Goal: Find specific page/section: Find specific page/section

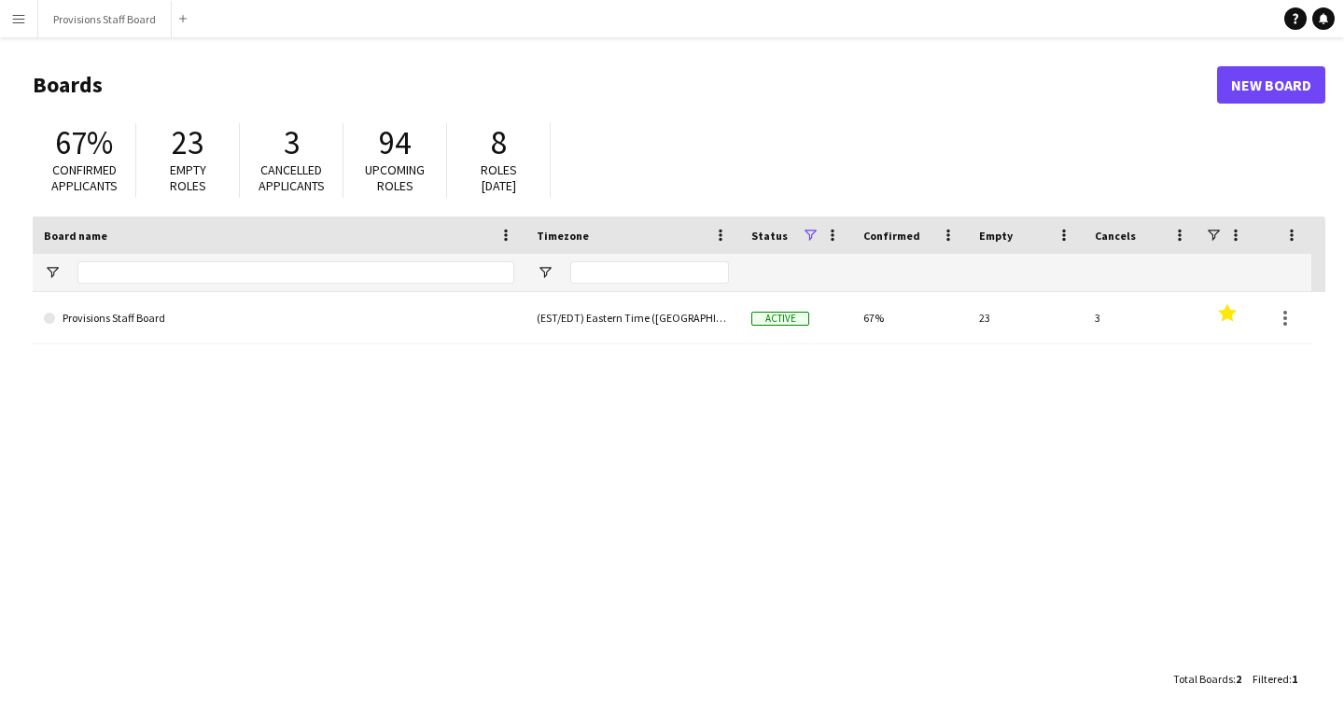
click at [14, 24] on app-icon "Menu" at bounding box center [18, 18] width 15 height 15
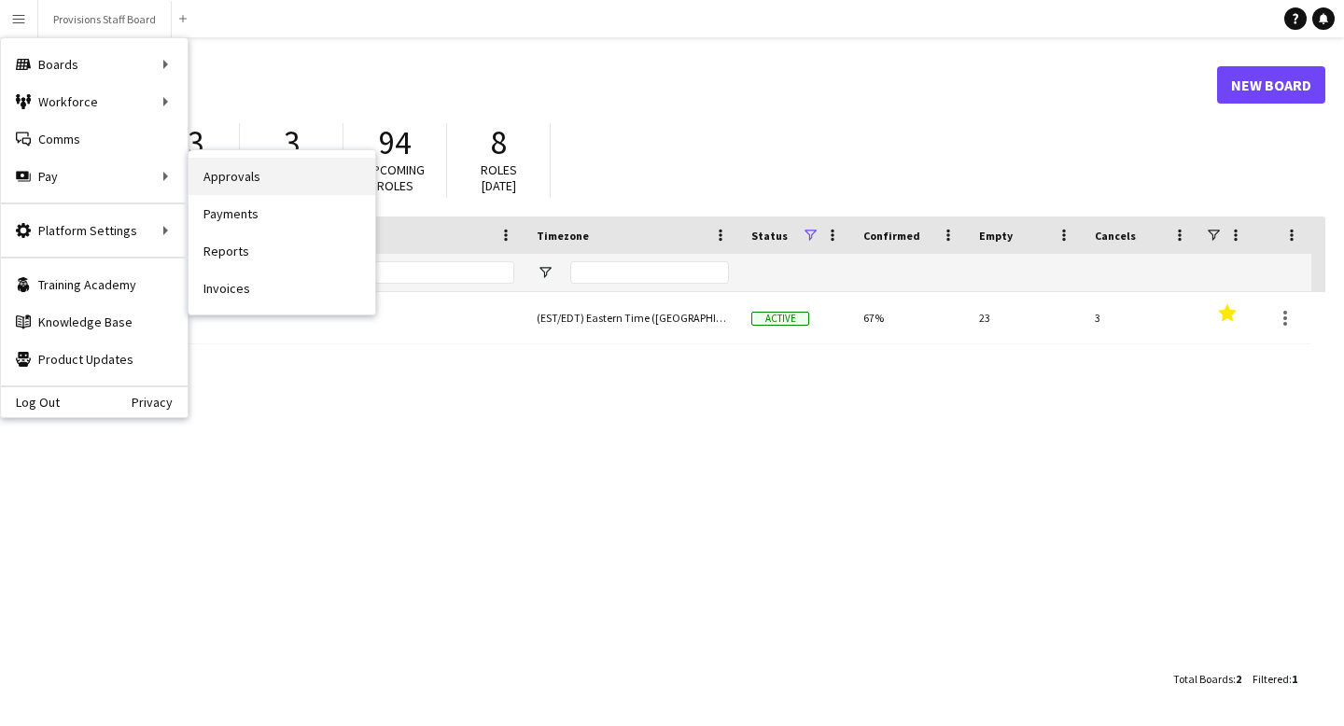
click at [267, 175] on link "Approvals" at bounding box center [282, 176] width 187 height 37
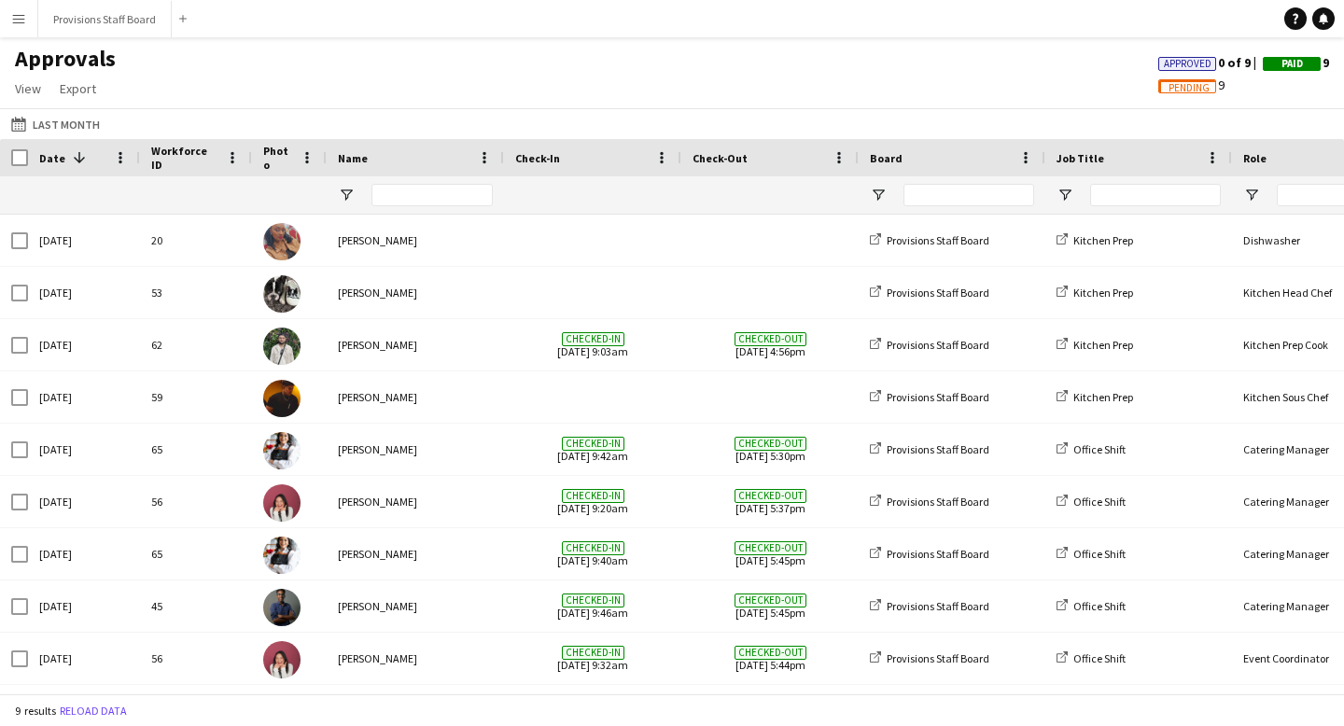
click at [390, 163] on div "Name" at bounding box center [404, 158] width 133 height 28
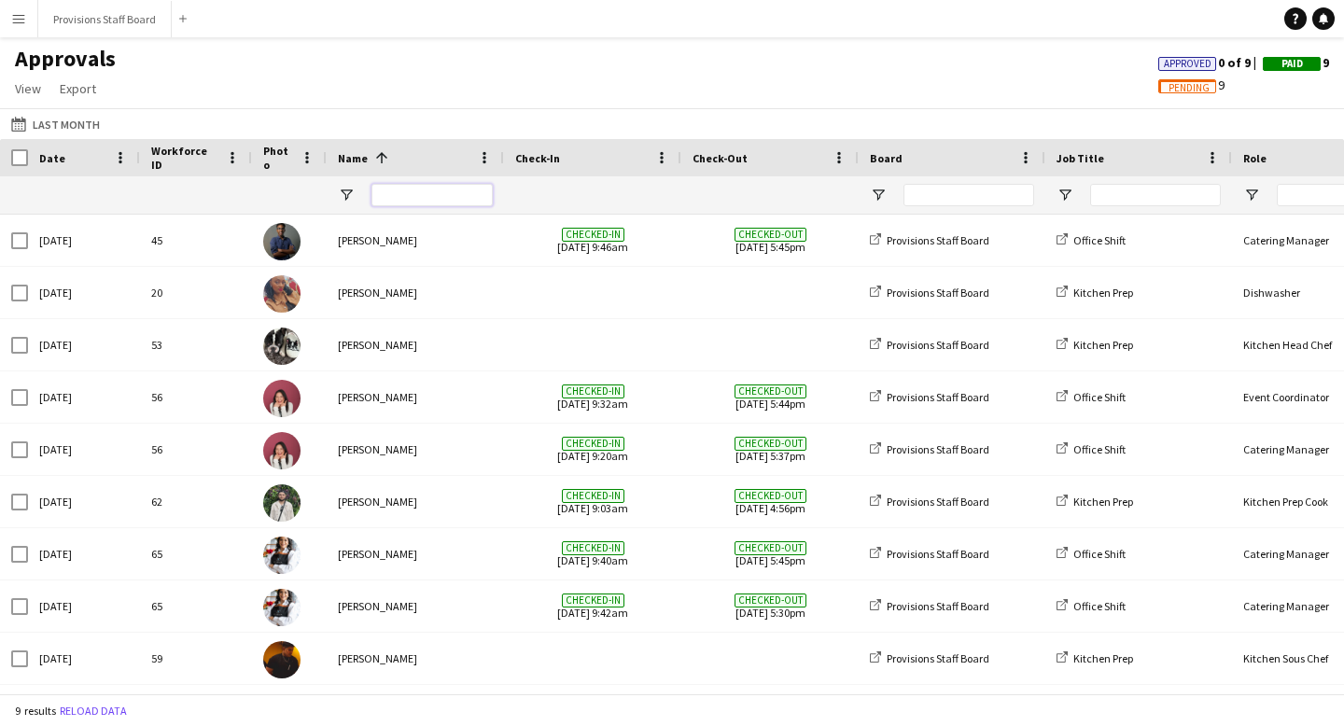
click at [399, 191] on input "Name Filter Input" at bounding box center [431, 195] width 121 height 22
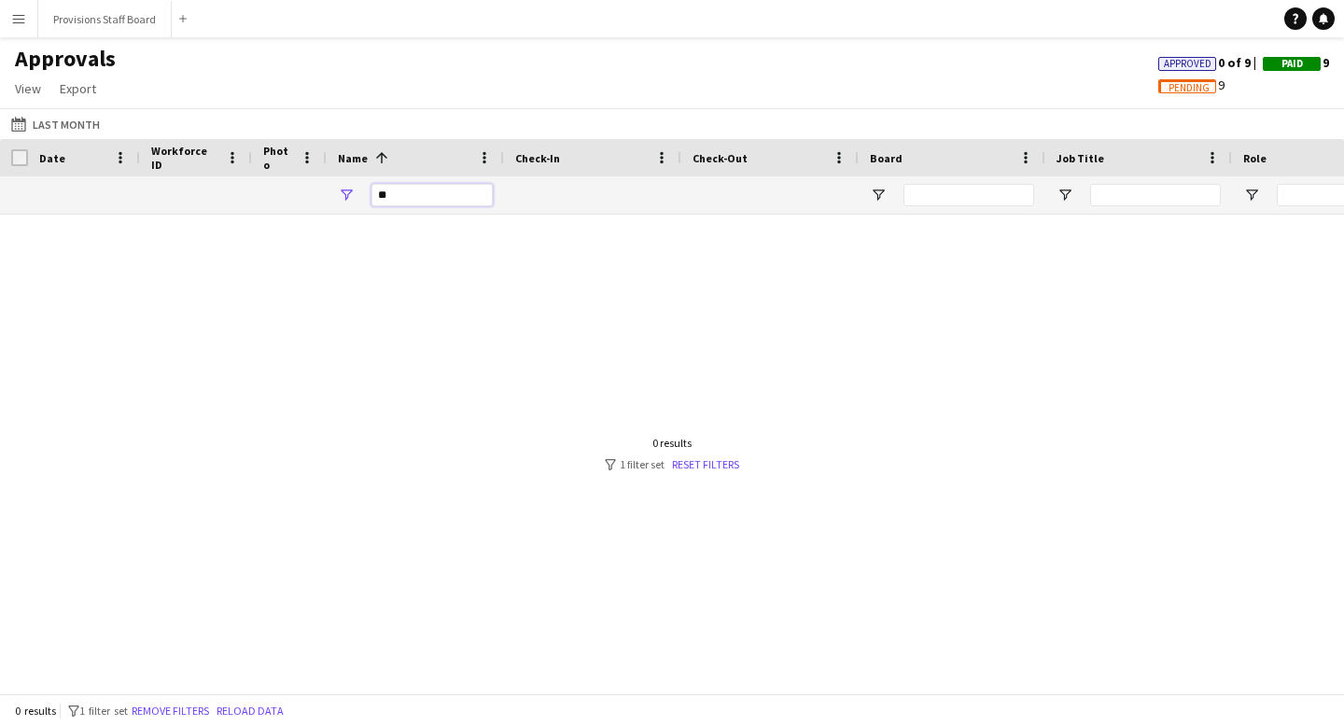
type input "*"
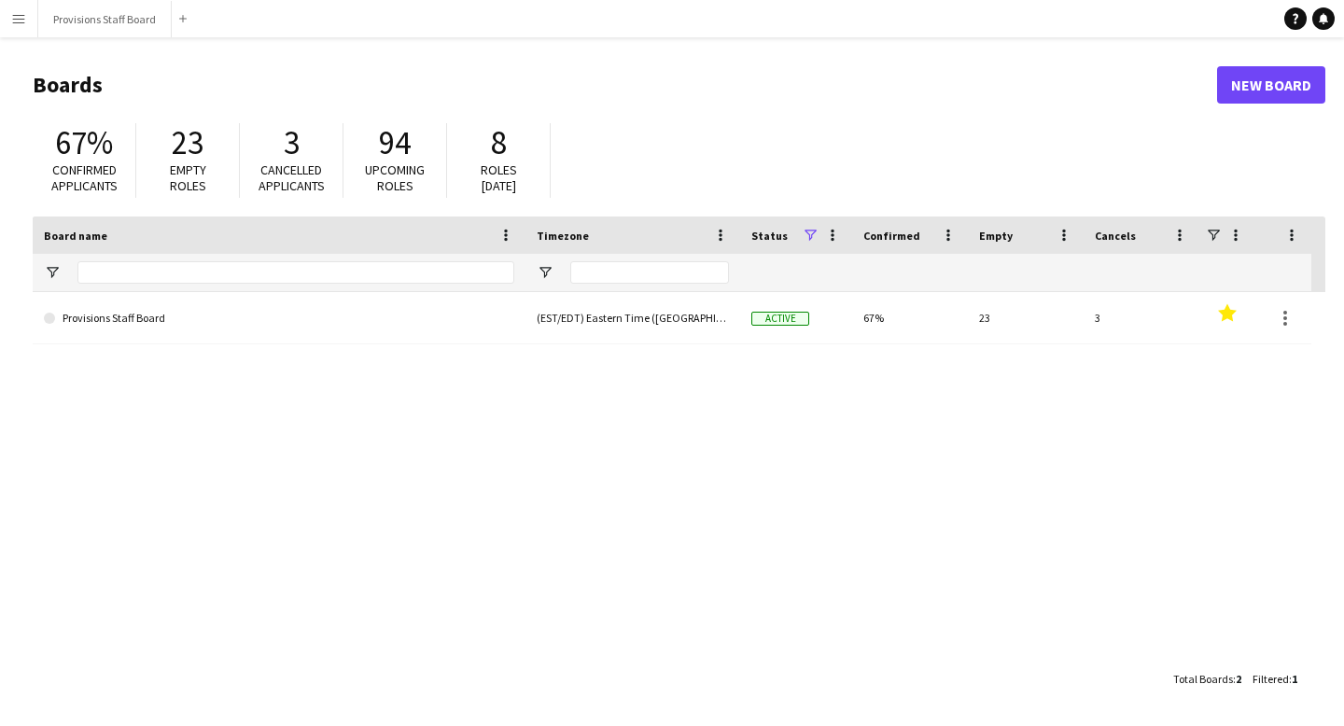
click at [23, 18] on app-icon "Menu" at bounding box center [18, 18] width 15 height 15
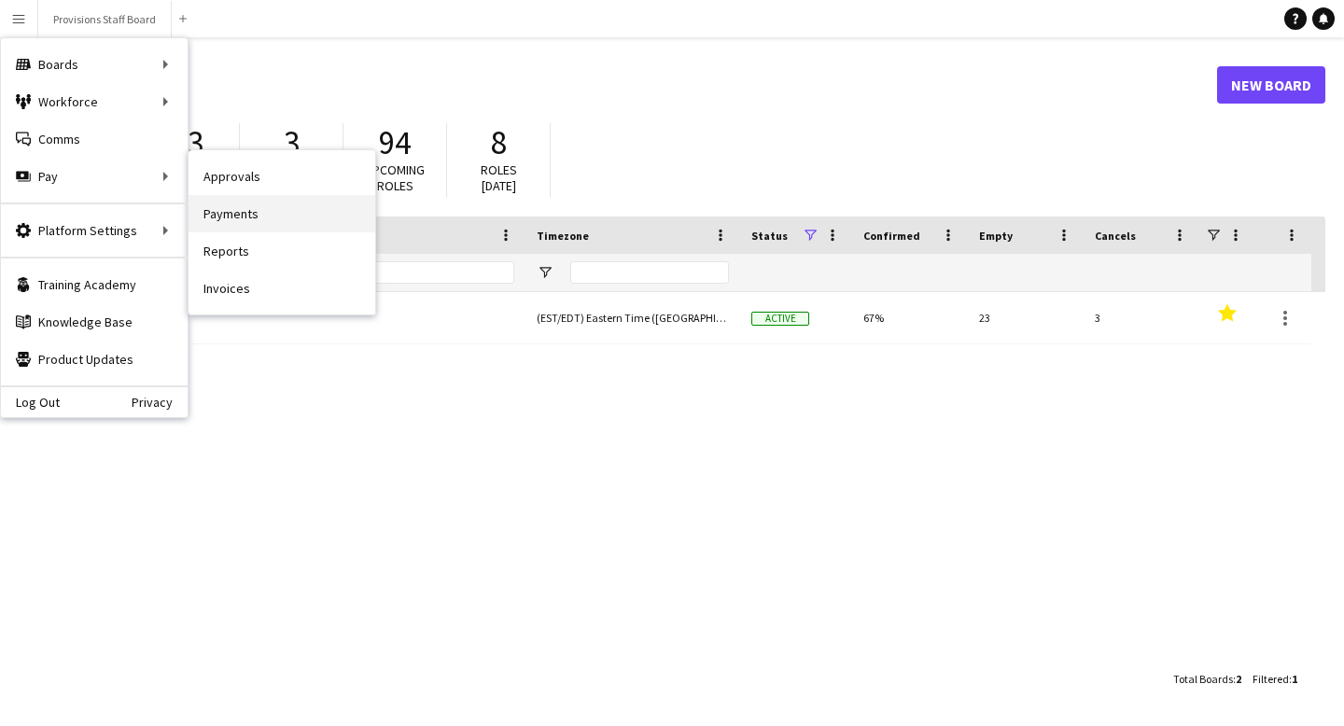
click at [257, 217] on link "Payments" at bounding box center [282, 213] width 187 height 37
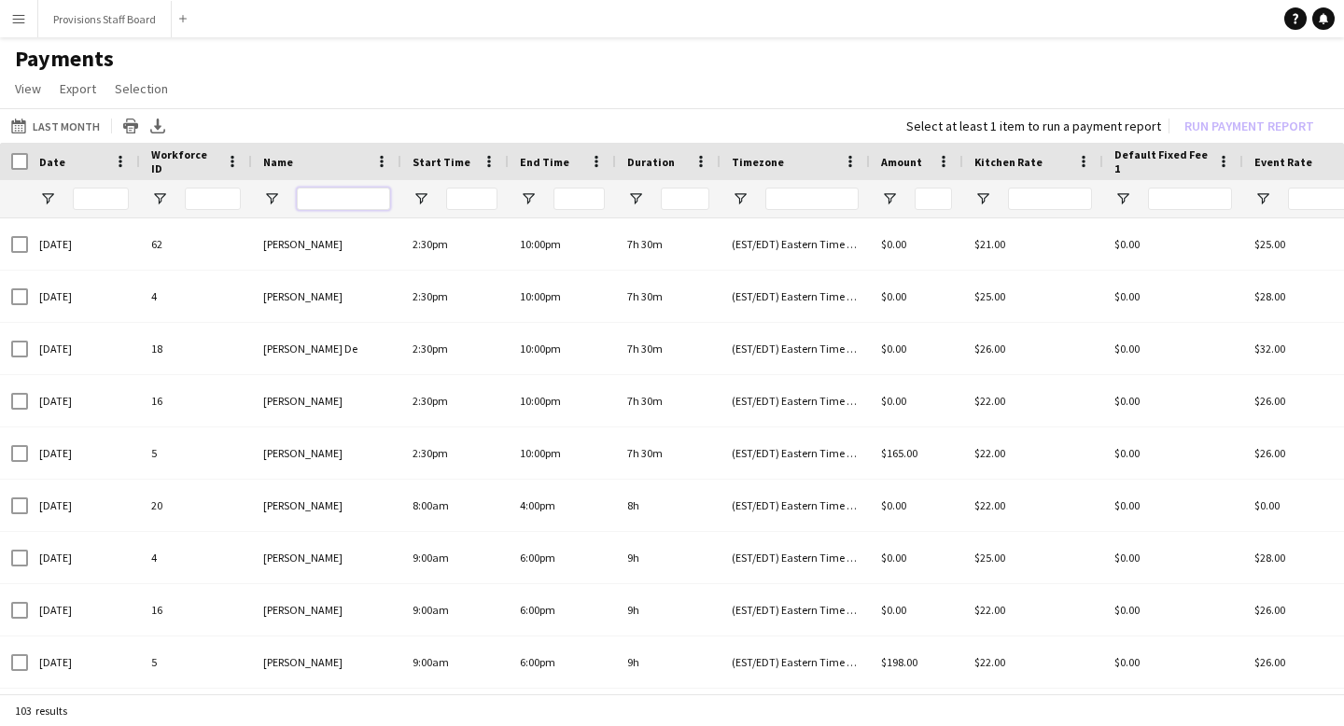
click at [327, 203] on input "Name Filter Input" at bounding box center [343, 199] width 93 height 22
type input "******"
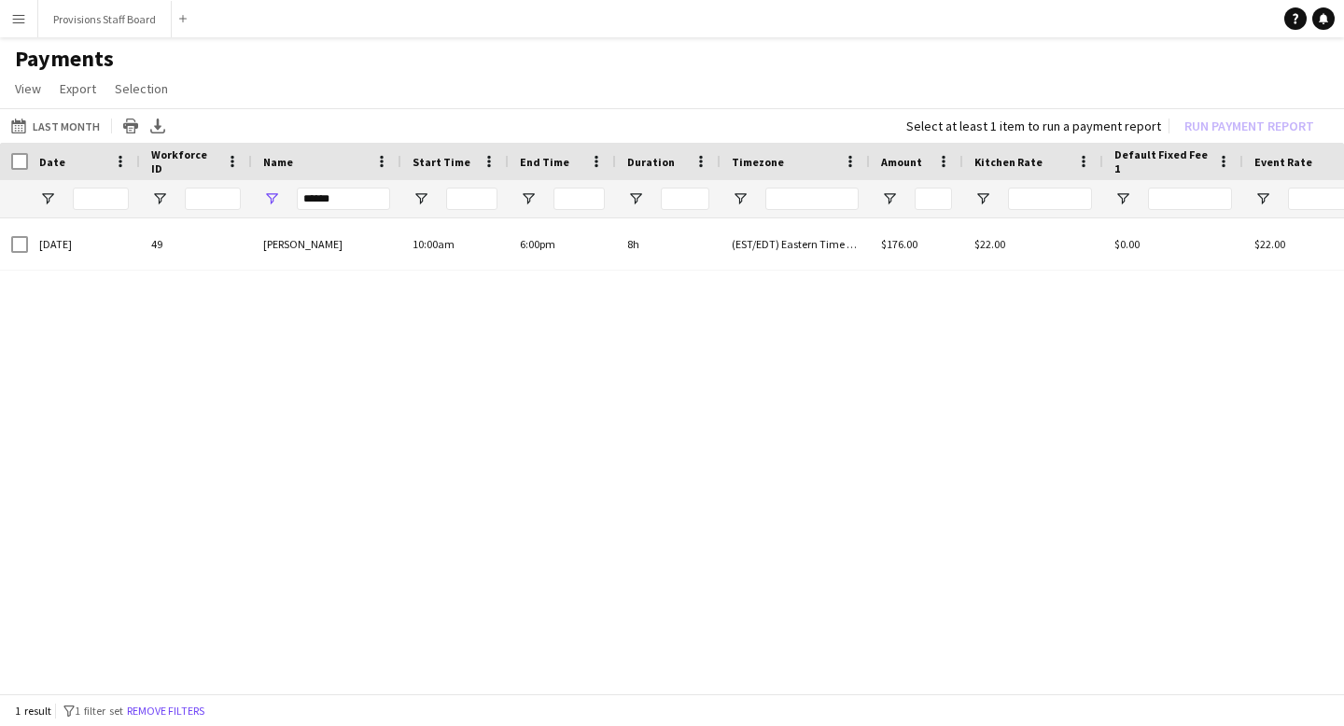
click at [270, 376] on div "12-07-2025 49 Daniel Akindun 10:00am 6:00pm 8h (EST/EDT) Eastern Time (US & Can…" at bounding box center [672, 457] width 1344 height 479
